Goal: Complete application form

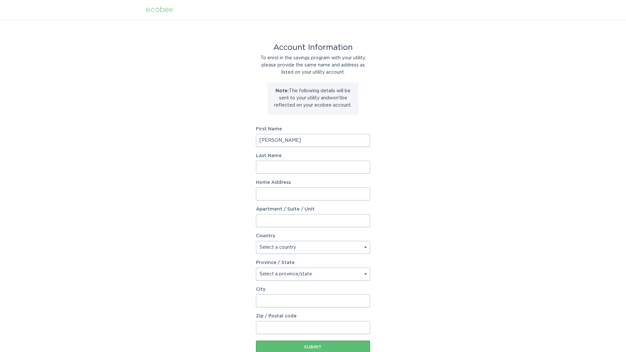
type input "[PERSON_NAME]"
click at [314, 142] on input "[PERSON_NAME]" at bounding box center [313, 140] width 114 height 13
type input "[PERSON_NAME]"
type input "[STREET_ADDRESS]"
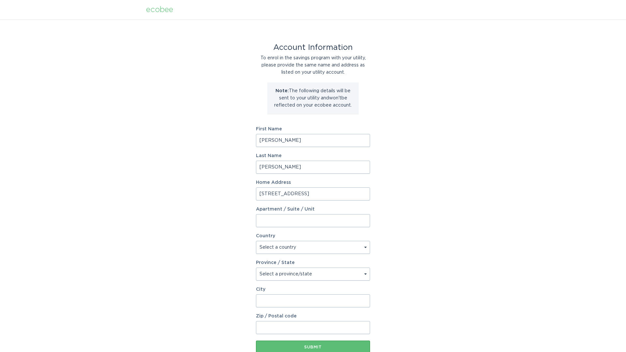
select select "US"
click at [276, 275] on select "Select a province/state [US_STATE] [US_STATE] [US_STATE] [US_STATE] [US_STATE] …" at bounding box center [313, 274] width 114 height 13
select select "AZ"
type input "[PERSON_NAME]"
type input "85249"
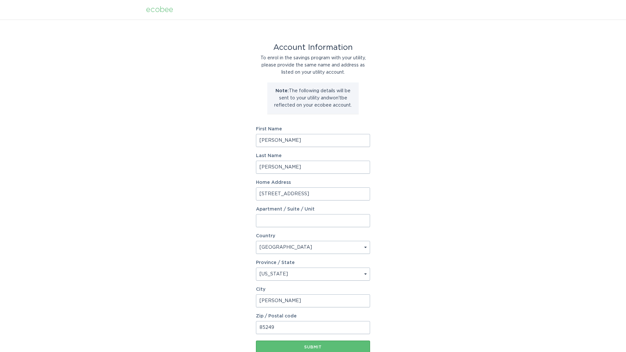
click at [236, 302] on div "Account Information To enrol in the savings program with your utility, please p…" at bounding box center [313, 200] width 626 height 360
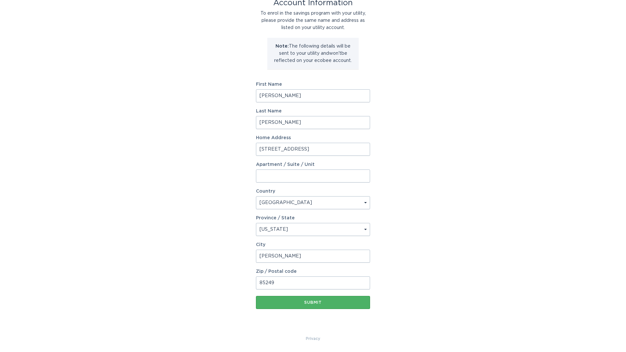
scroll to position [45, 0]
click at [295, 303] on div "Submit" at bounding box center [313, 302] width 108 height 4
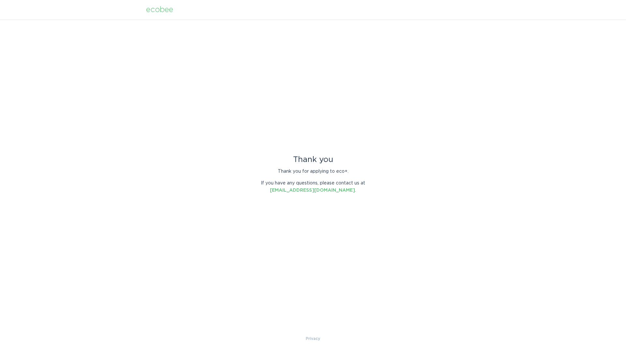
scroll to position [0, 0]
